Goal: Use online tool/utility: Utilize a website feature to perform a specific function

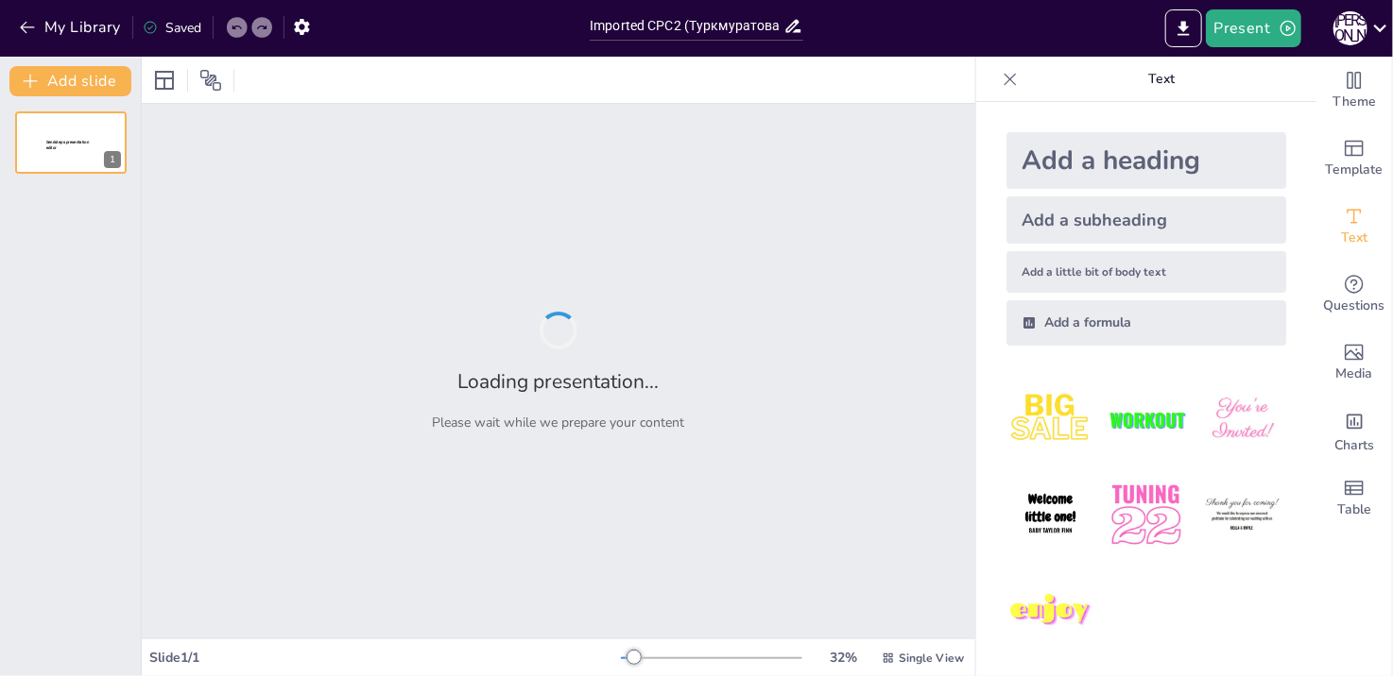
type input "Imported СРС2 (Туркмуратова [PERSON_NAME].С.).pptx"
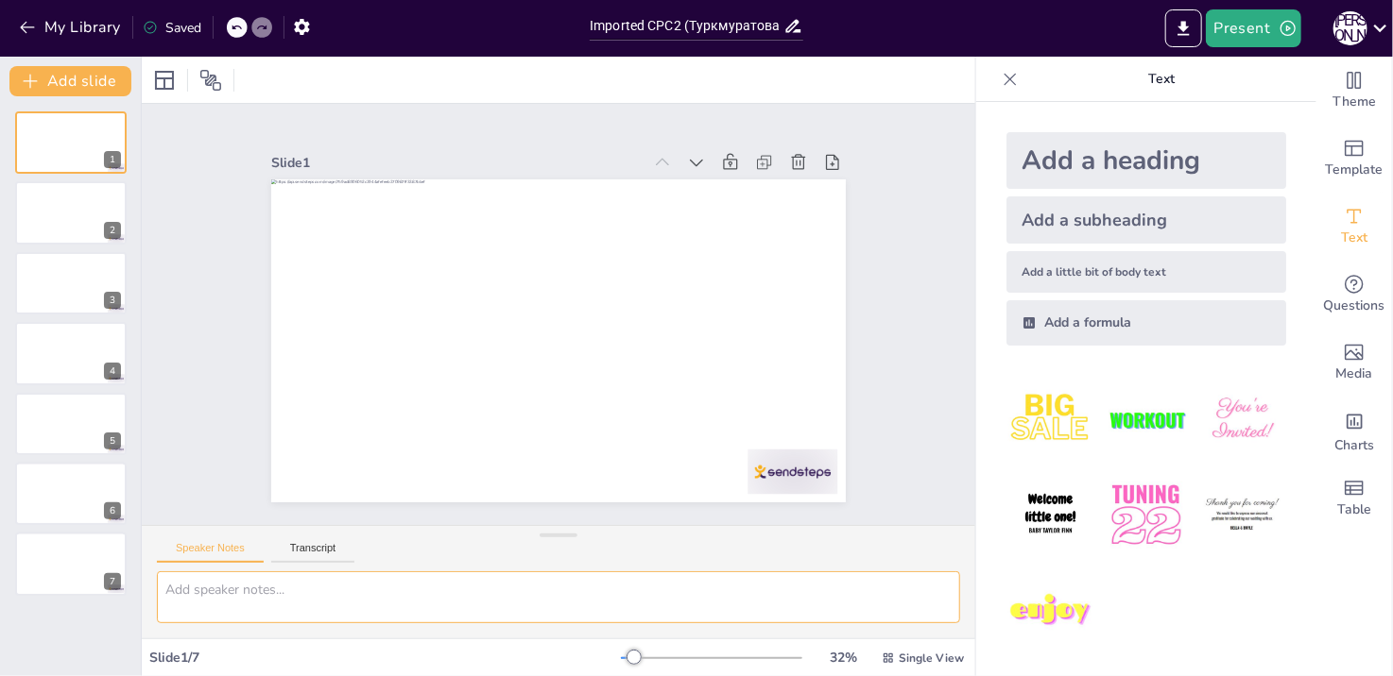
click at [242, 608] on textarea at bounding box center [558, 598] width 803 height 52
type textarea "в"
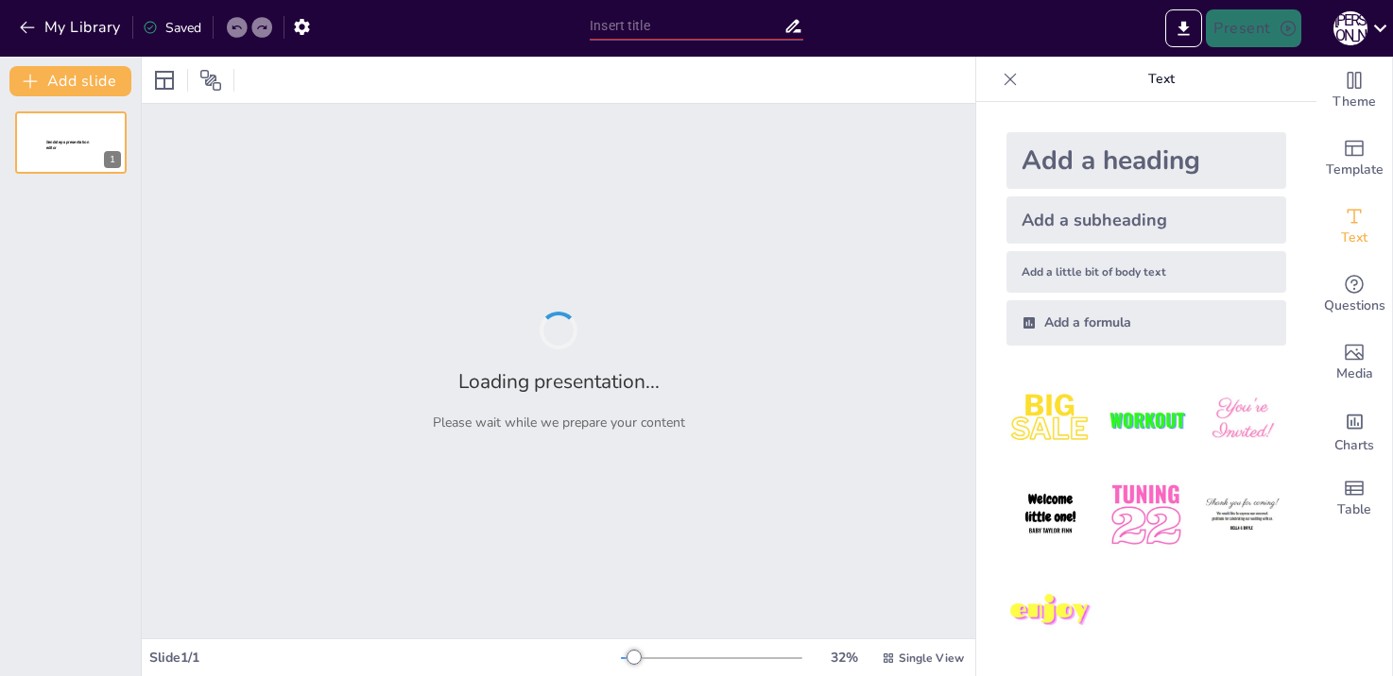
type input "Балалар және жасөспірімдер: өсу мен даму заңдылықтары"
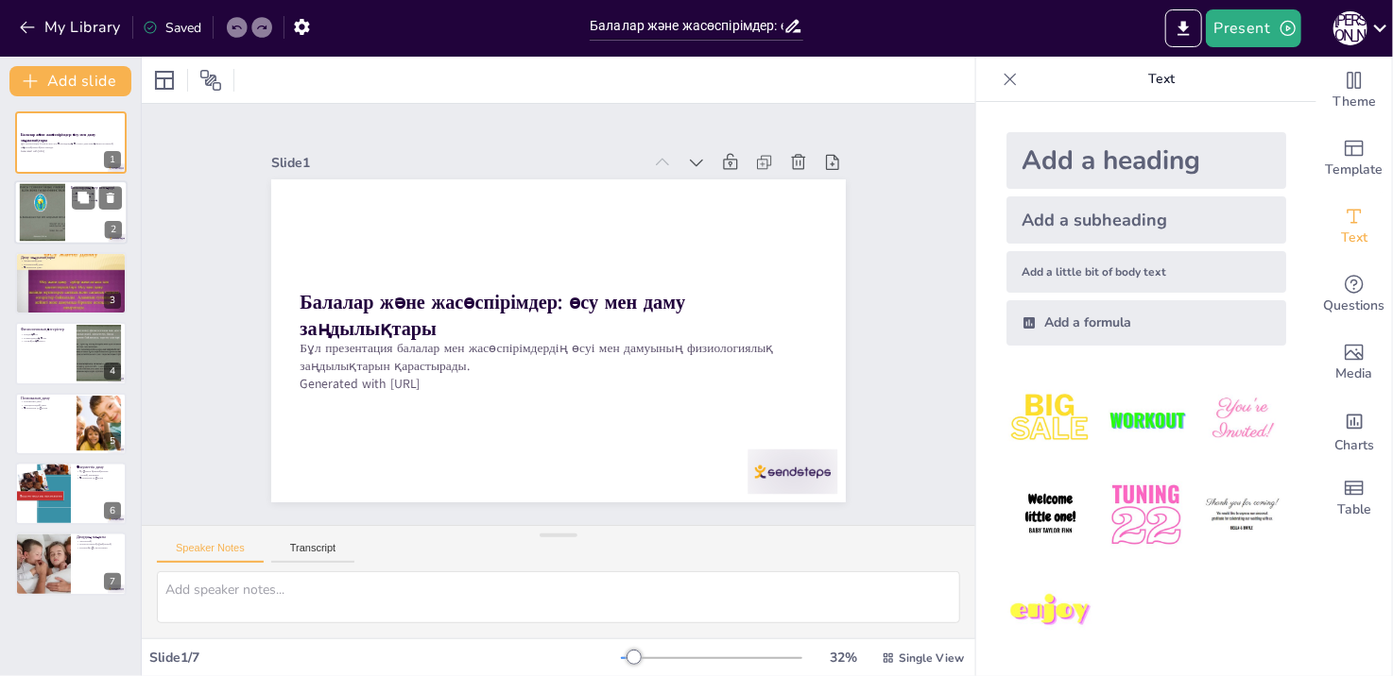
click at [57, 218] on div at bounding box center [42, 213] width 77 height 58
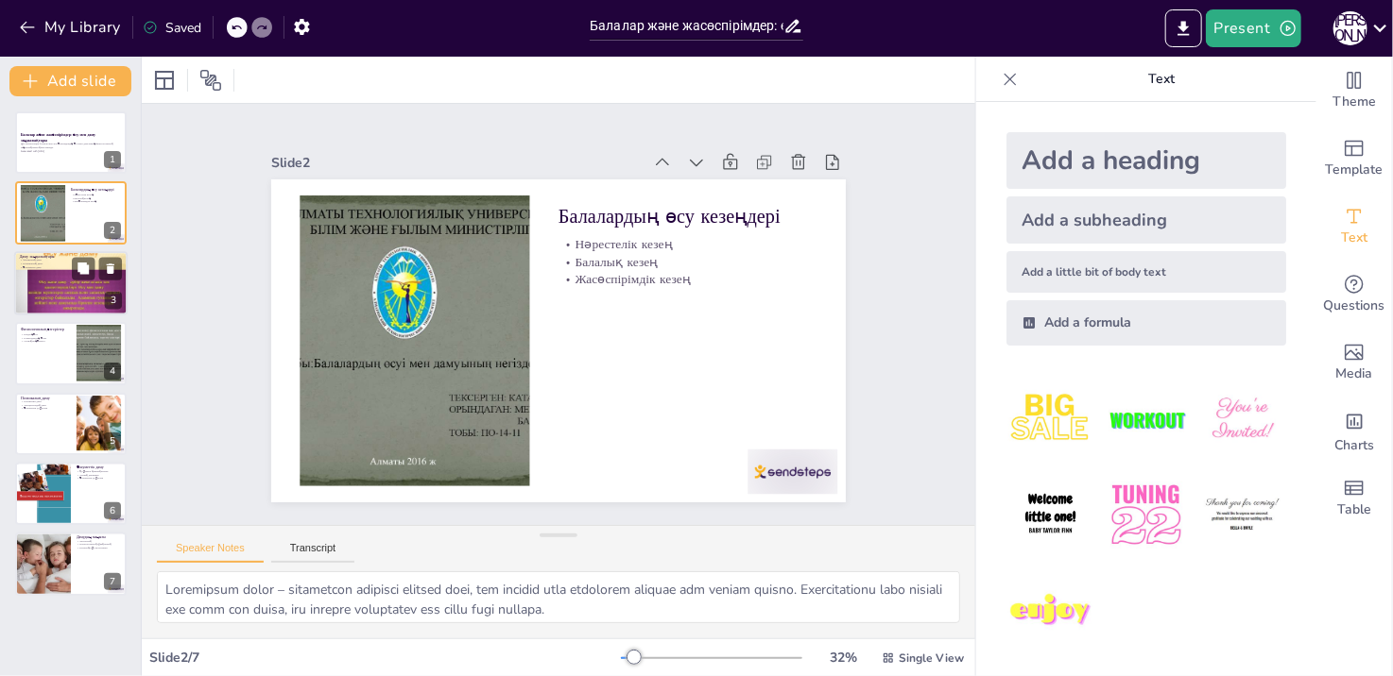
click at [43, 283] on div at bounding box center [70, 283] width 113 height 85
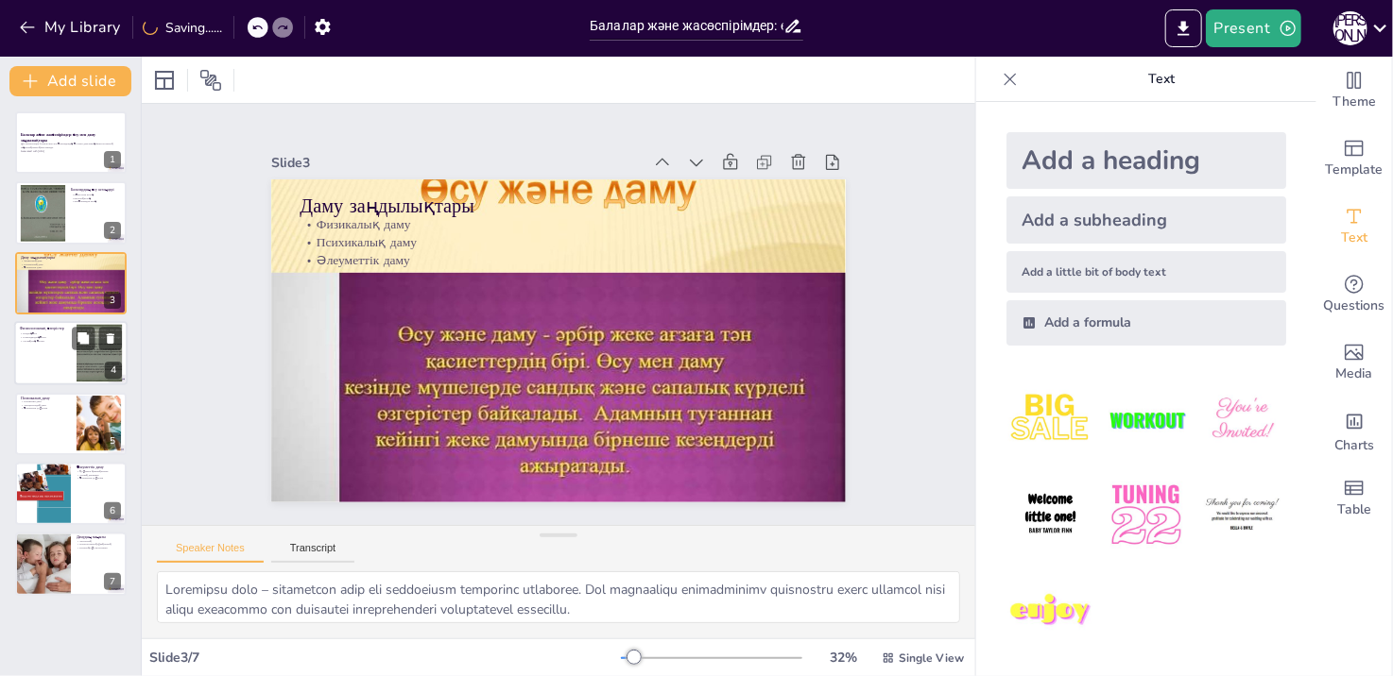
click at [60, 349] on div at bounding box center [70, 353] width 113 height 64
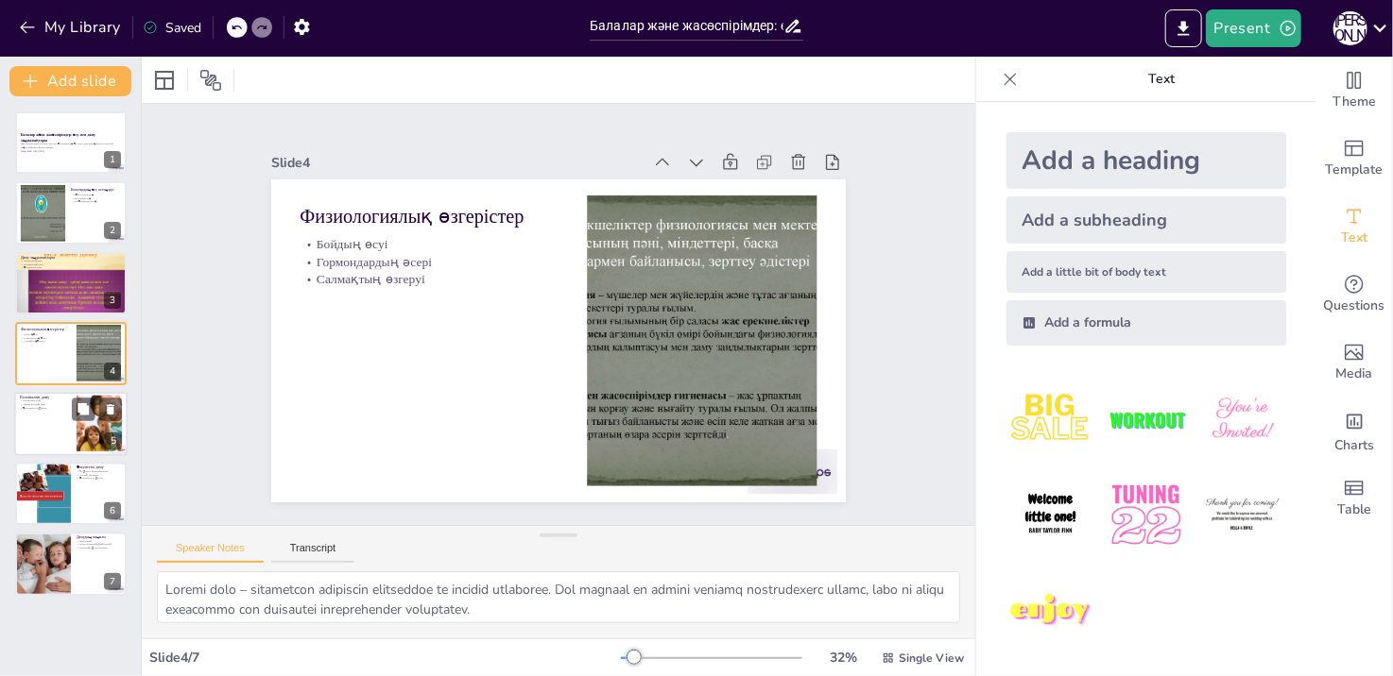
click at [72, 403] on div at bounding box center [97, 409] width 50 height 23
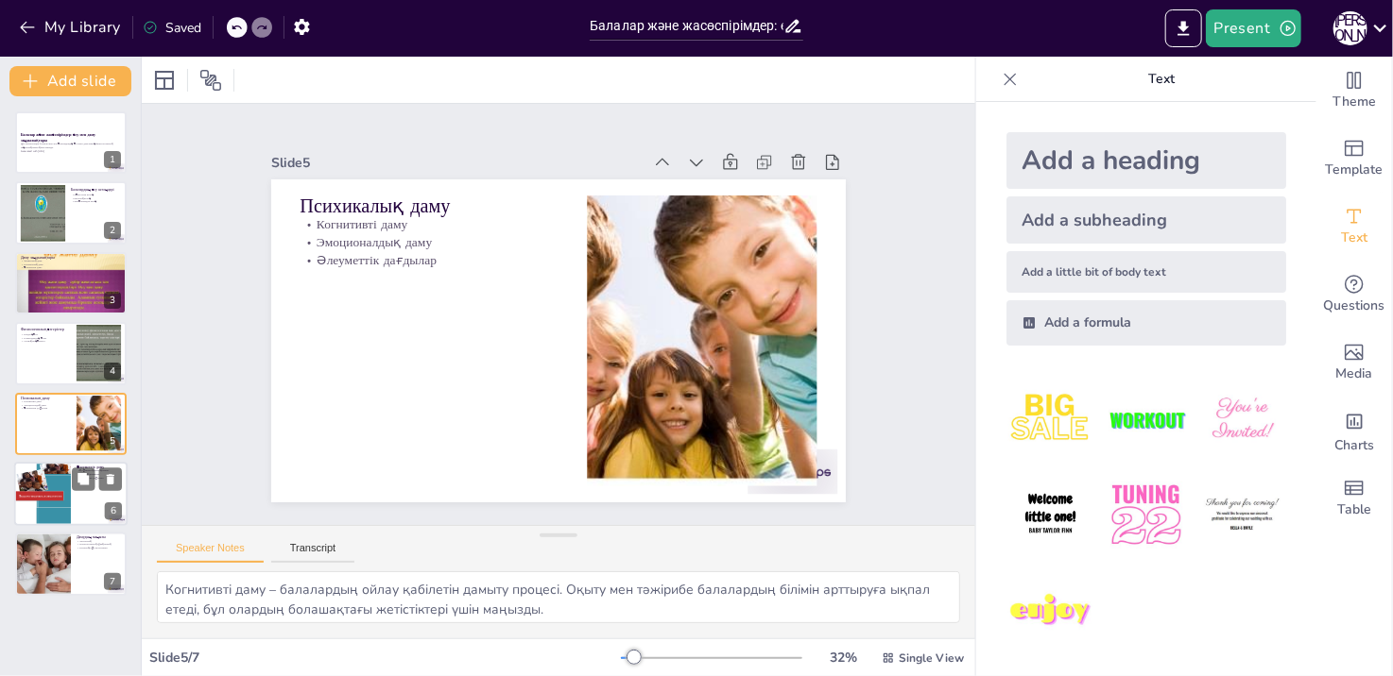
click at [94, 495] on div at bounding box center [70, 494] width 113 height 64
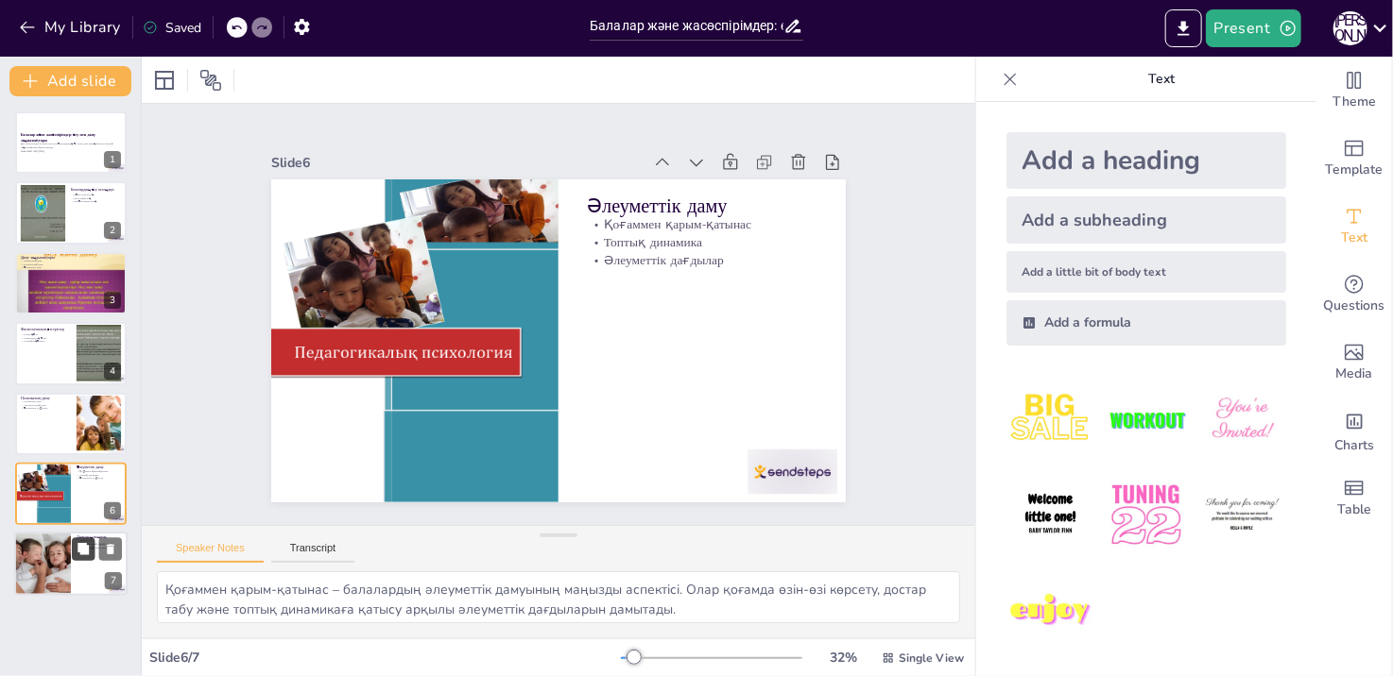
click at [89, 556] on button at bounding box center [83, 550] width 23 height 23
type textarea "Loremipsu – dolorsi ame consecteturadipi elitsedd eiusmod temporinci. Utlab etd…"
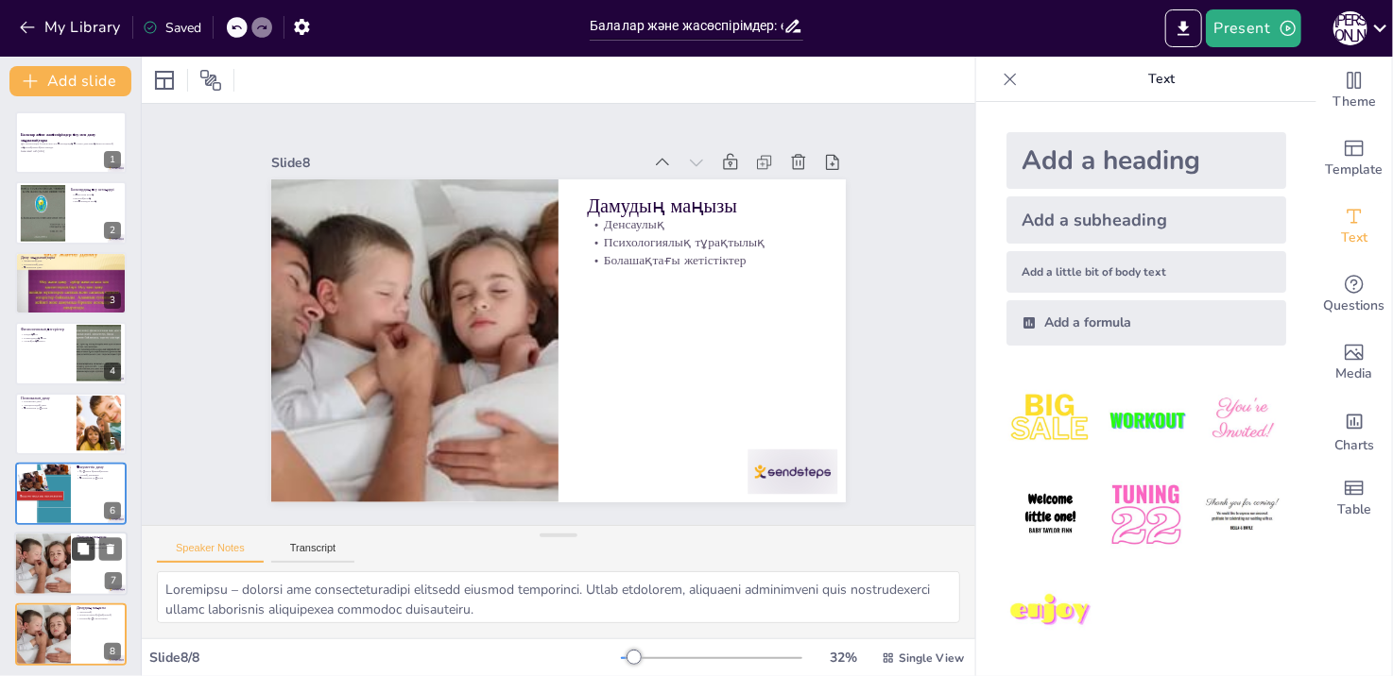
scroll to position [4, 0]
